Goal: Transaction & Acquisition: Purchase product/service

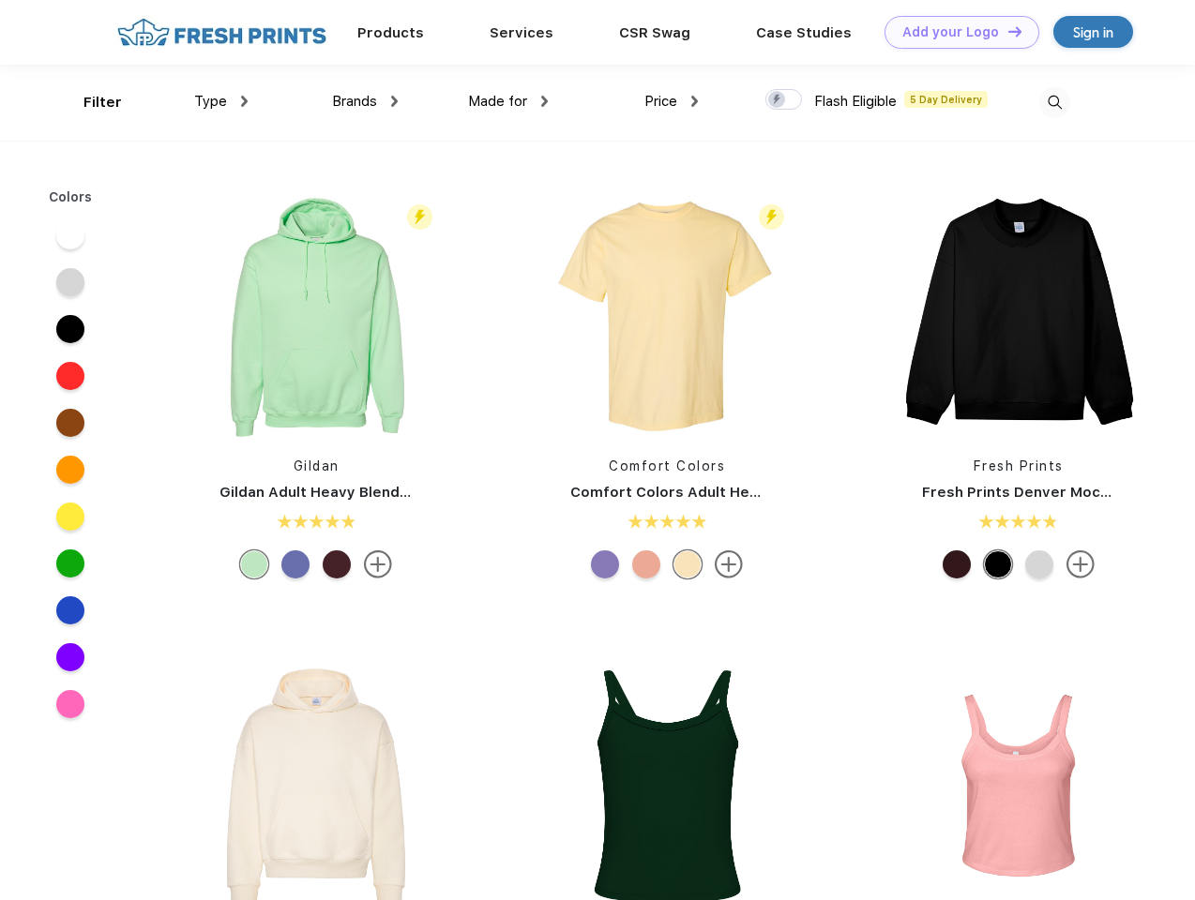
click at [955, 32] on link "Add your Logo Design Tool" at bounding box center [961, 32] width 155 height 33
click at [0, 0] on div "Design Tool" at bounding box center [0, 0] width 0 height 0
click at [1006, 31] on link "Add your Logo Design Tool" at bounding box center [961, 32] width 155 height 33
click at [90, 102] on div "Filter" at bounding box center [102, 103] width 38 height 22
click at [221, 101] on span "Type" at bounding box center [210, 101] width 33 height 17
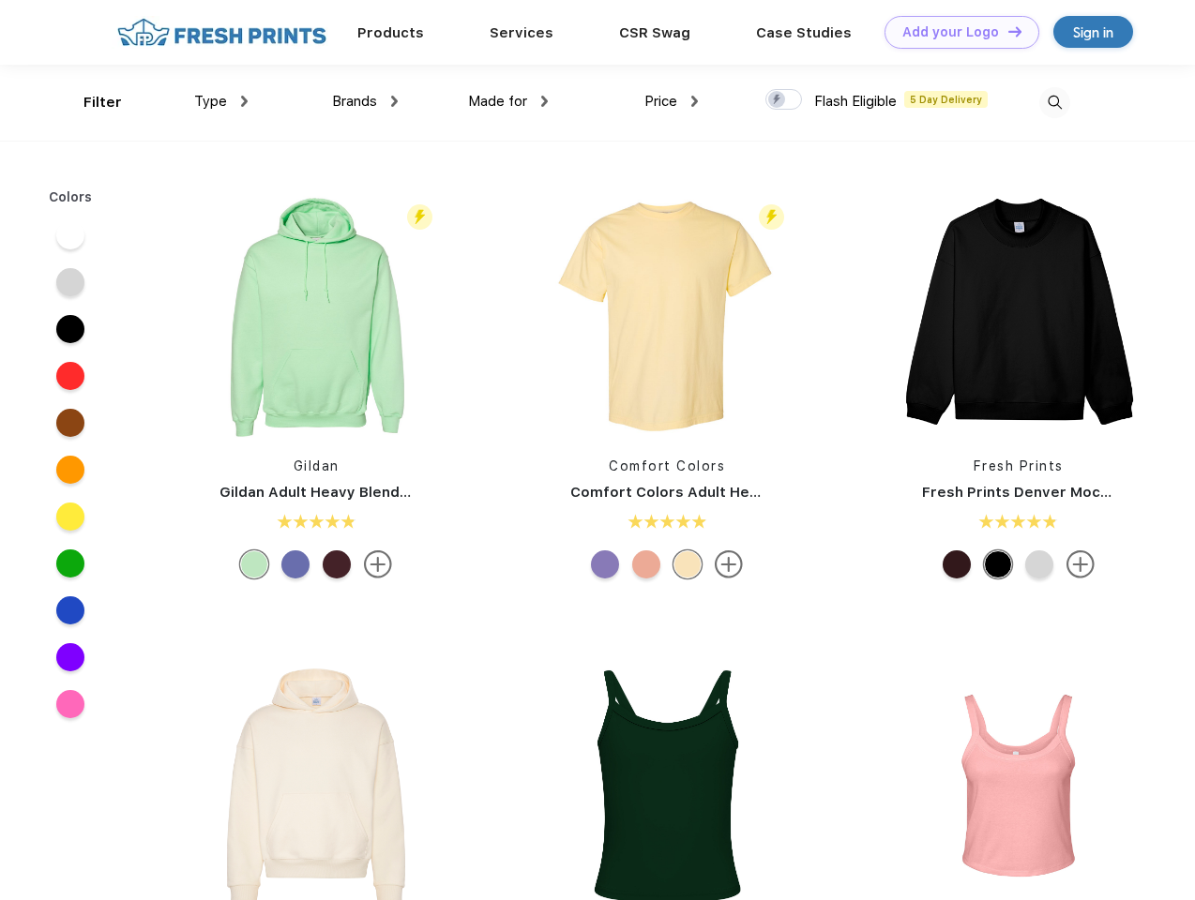
click at [365, 101] on span "Brands" at bounding box center [354, 101] width 45 height 17
click at [508, 101] on span "Made for" at bounding box center [497, 101] width 59 height 17
click at [671, 101] on span "Price" at bounding box center [660, 101] width 33 height 17
click at [784, 100] on div at bounding box center [783, 99] width 37 height 21
click at [777, 100] on input "checkbox" at bounding box center [771, 94] width 12 height 12
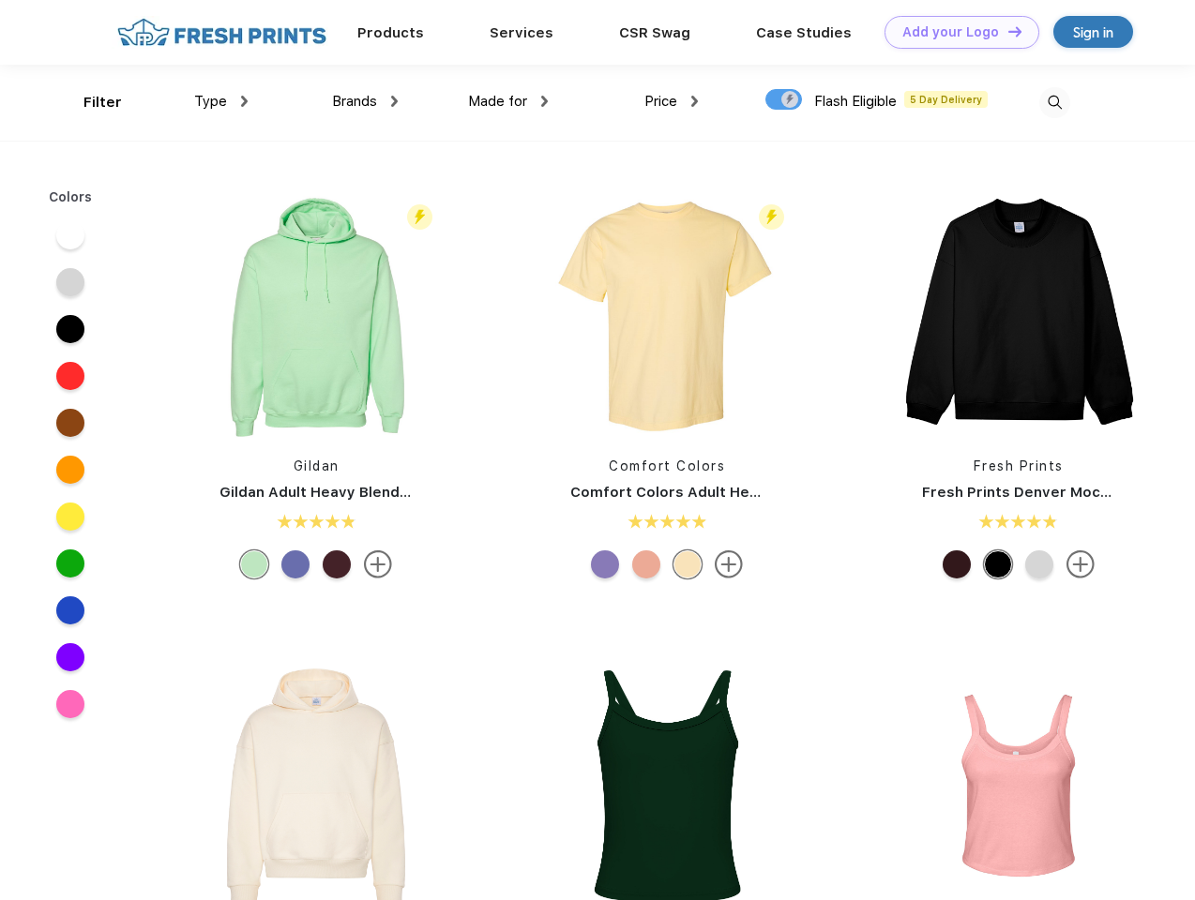
click at [1054, 102] on img at bounding box center [1054, 102] width 31 height 31
